Goal: Transaction & Acquisition: Purchase product/service

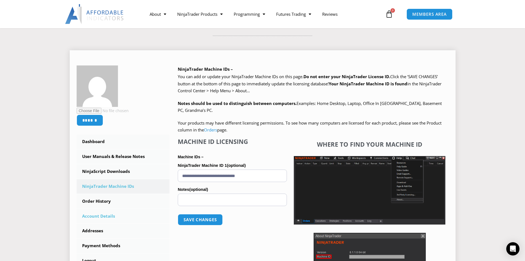
scroll to position [28, 0]
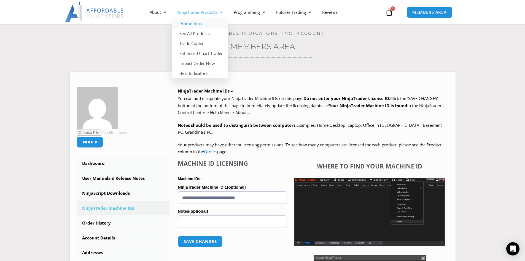
click at [193, 21] on link "Promotions" at bounding box center [200, 23] width 57 height 10
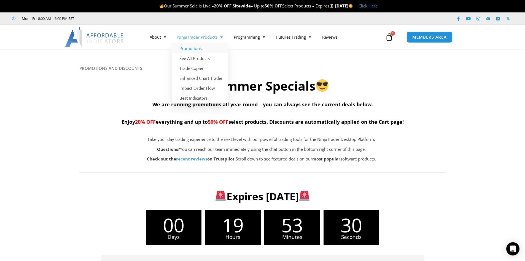
click at [197, 36] on link "NinjaTrader Products" at bounding box center [200, 37] width 57 height 13
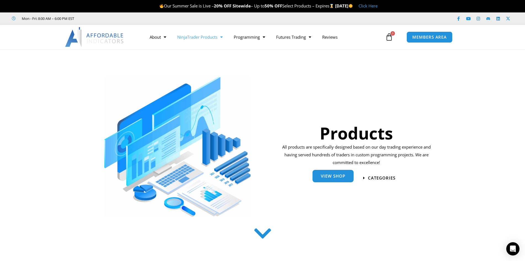
click at [320, 179] on link "View Shop" at bounding box center [333, 176] width 41 height 12
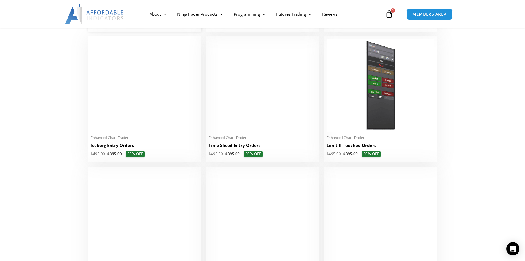
scroll to position [634, 0]
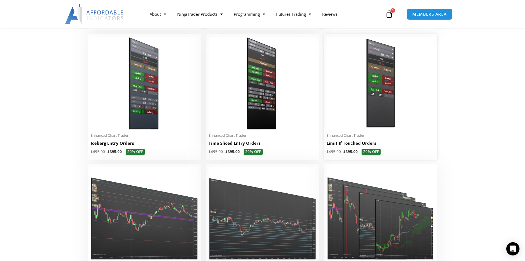
click at [366, 127] on img at bounding box center [381, 83] width 108 height 93
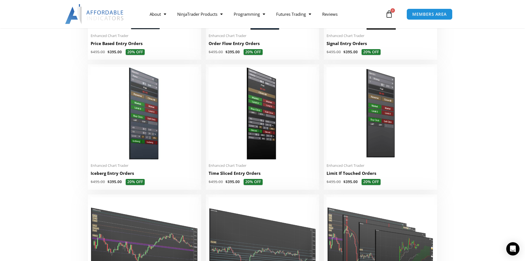
scroll to position [607, 0]
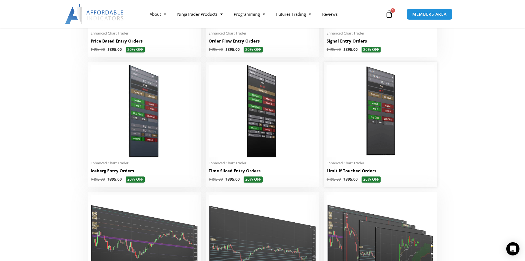
click at [343, 93] on img at bounding box center [381, 111] width 108 height 93
